Goal: Use online tool/utility: Use online tool/utility

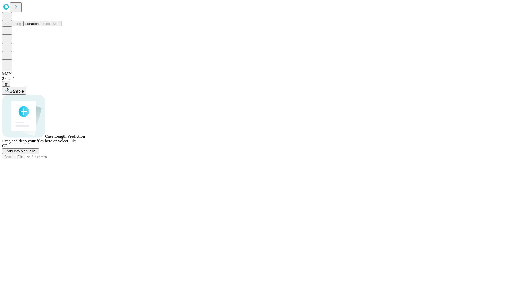
click at [39, 26] on button "Duration" at bounding box center [31, 24] width 17 height 6
click at [24, 89] on span "Sample" at bounding box center [17, 91] width 14 height 5
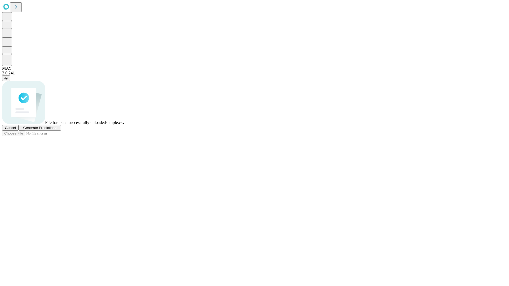
click at [56, 130] on span "Generate Predictions" at bounding box center [39, 128] width 33 height 4
